Goal: Transaction & Acquisition: Purchase product/service

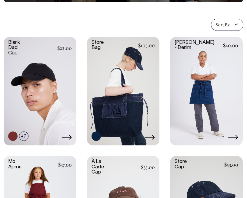
scroll to position [95, 0]
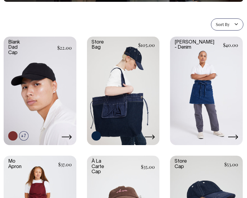
click at [112, 121] on link at bounding box center [123, 90] width 73 height 107
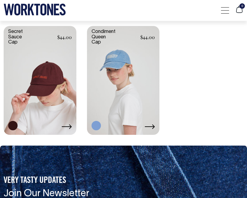
scroll to position [1060, 0]
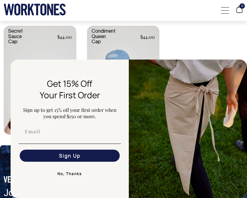
click at [76, 172] on button "No, Thanks" at bounding box center [69, 174] width 102 height 12
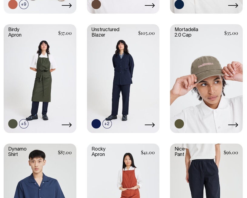
scroll to position [345, 0]
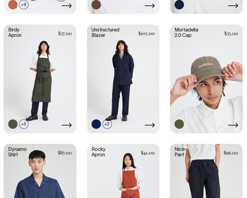
click at [223, 74] on link at bounding box center [206, 78] width 73 height 107
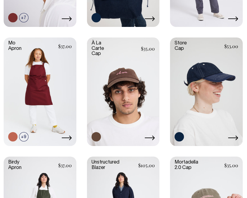
scroll to position [213, 0]
click at [120, 81] on link at bounding box center [123, 91] width 73 height 107
